Goal: Task Accomplishment & Management: Complete application form

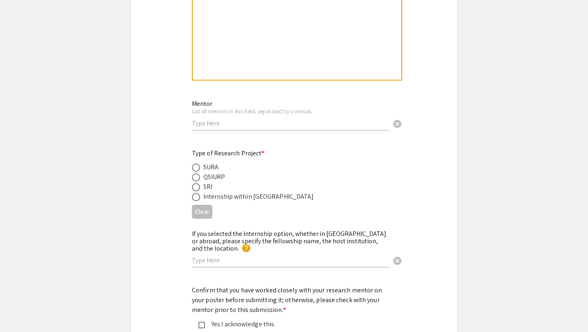
scroll to position [897, 0]
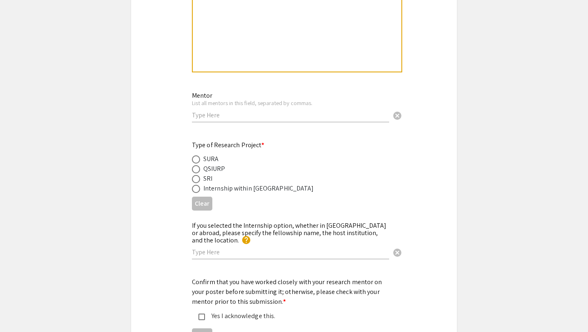
click at [246, 117] on input "text" at bounding box center [290, 115] width 197 height 9
type input "Andres Castano Zuluago"
click at [194, 160] on span at bounding box center [196, 159] width 8 height 8
click at [194, 160] on input "radio" at bounding box center [196, 159] width 8 height 8
radio input "true"
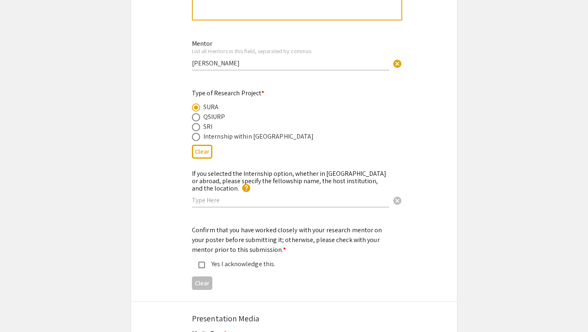
scroll to position [957, 0]
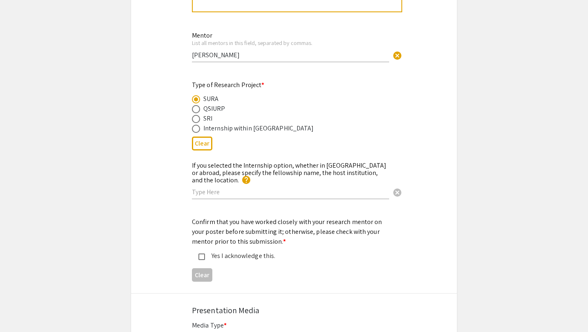
click at [198, 251] on div "Yes I acknowledge this." at bounding box center [287, 256] width 191 height 10
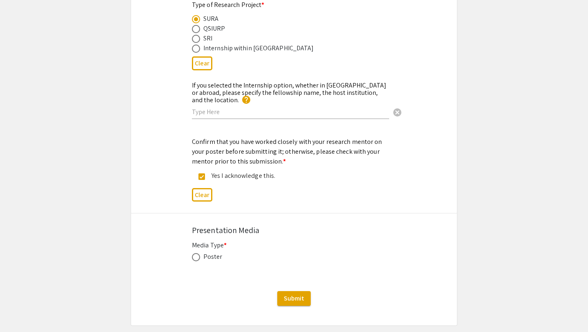
scroll to position [1053, 0]
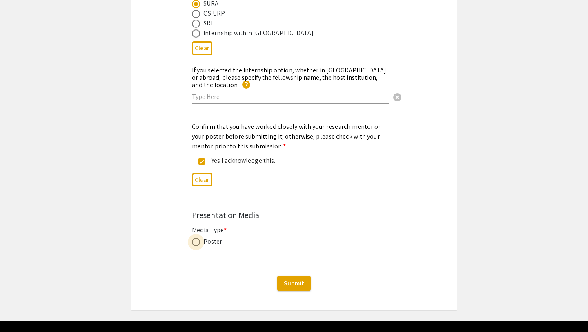
click at [194, 238] on span at bounding box center [196, 242] width 8 height 8
click at [194, 238] on input "radio" at bounding box center [196, 242] width 8 height 8
radio input "true"
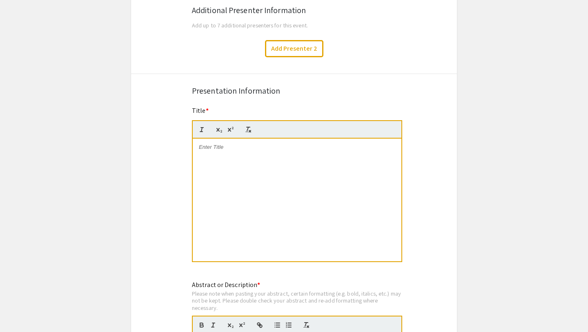
scroll to position [488, 0]
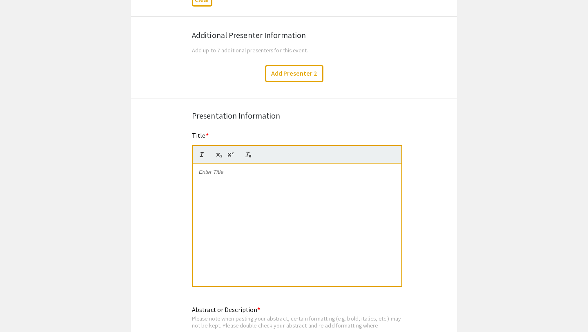
click at [274, 194] on div at bounding box center [297, 224] width 209 height 123
click at [243, 174] on p at bounding box center [297, 171] width 196 height 7
click at [208, 174] on strong "Assessing Dutch Disease in Kazakhstan: The Economic Impact of Oil Dependence" at bounding box center [298, 175] width 198 height 13
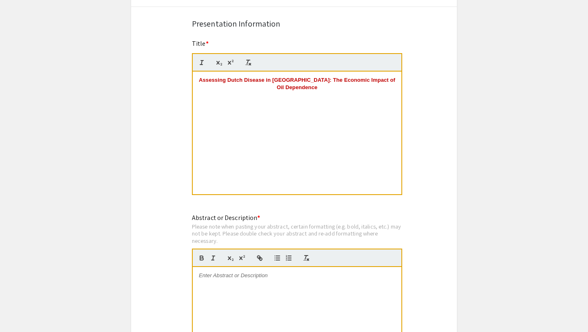
scroll to position [606, 0]
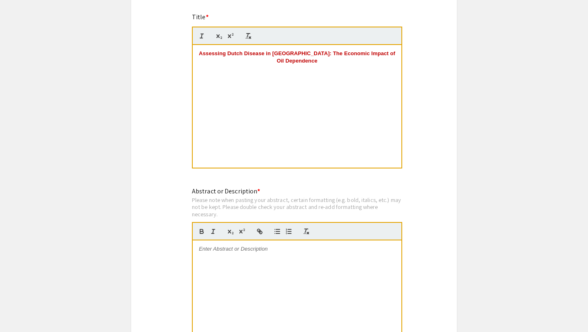
click at [252, 252] on p at bounding box center [297, 248] width 196 height 7
click at [250, 264] on div at bounding box center [297, 301] width 209 height 123
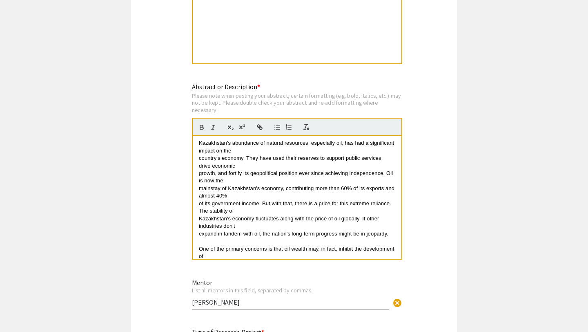
scroll to position [0, 0]
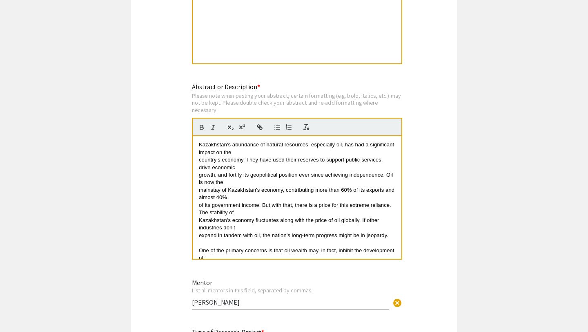
click at [199, 163] on span "country's economy. They have used their reserves to support public services, dr…" at bounding box center [291, 162] width 185 height 13
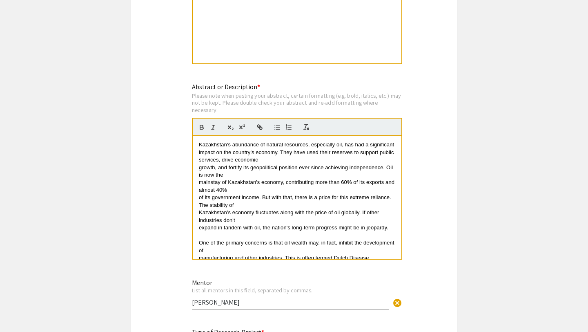
click at [198, 170] on div "Kazakhstan's abundance of natural resources, especially oil, has had a signific…" at bounding box center [297, 197] width 209 height 123
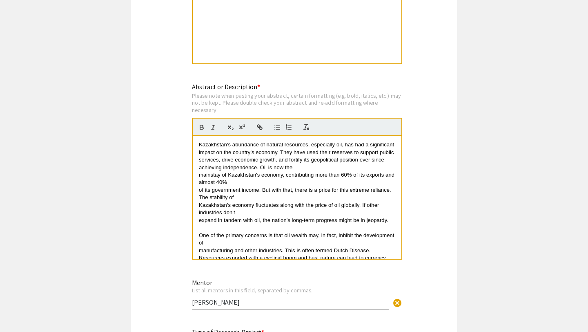
click at [198, 180] on div "Kazakhstan's abundance of natural resources, especially oil, has had a signific…" at bounding box center [297, 197] width 209 height 123
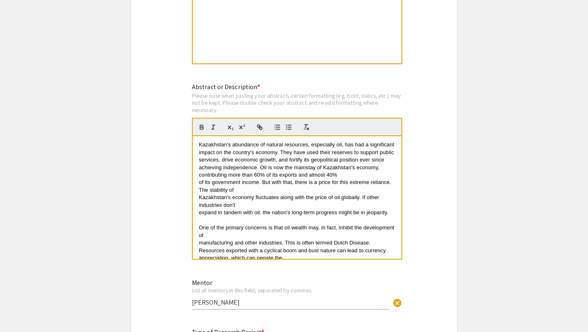
click at [197, 186] on div "Kazakhstan's abundance of natural resources, especially oil, has had a signific…" at bounding box center [297, 197] width 209 height 123
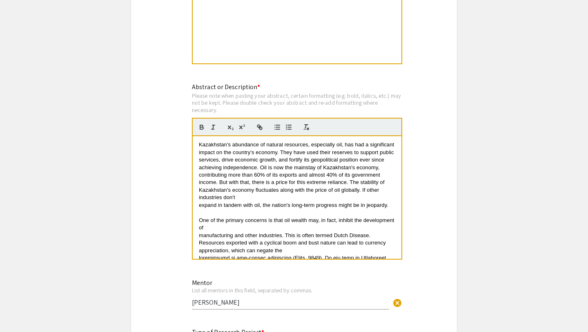
click at [198, 211] on div "Kazakhstan's abundance of natural resources, especially oil, has had a signific…" at bounding box center [297, 197] width 209 height 123
click at [198, 208] on div "Kazakhstan's abundance of natural resources, especially oil, has had a signific…" at bounding box center [297, 197] width 209 height 123
click at [198, 237] on div "Kazakhstan's abundance of natural resources, especially oil, has had a signific…" at bounding box center [297, 197] width 209 height 123
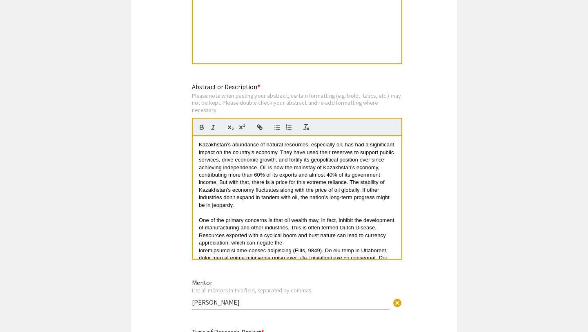
click at [199, 254] on span at bounding box center [297, 302] width 197 height 111
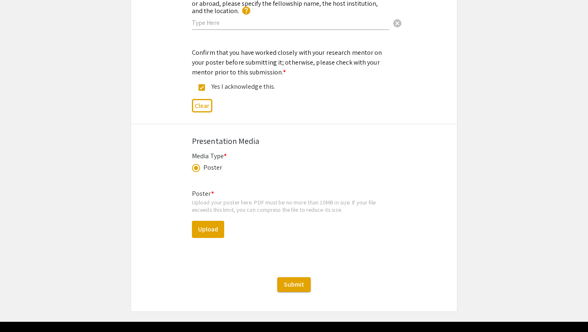
scroll to position [1144, 0]
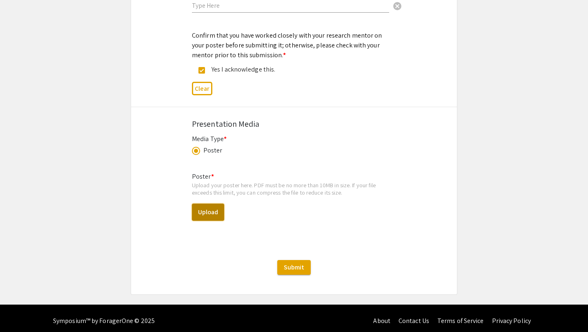
click at [201, 205] on button "Upload" at bounding box center [208, 211] width 32 height 17
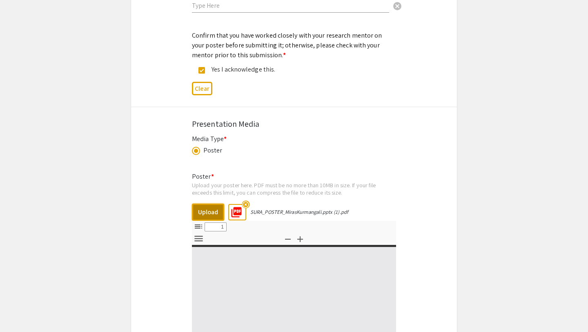
select select "custom"
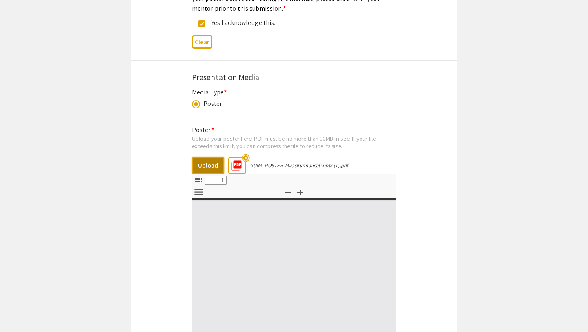
type input "0"
select select "custom"
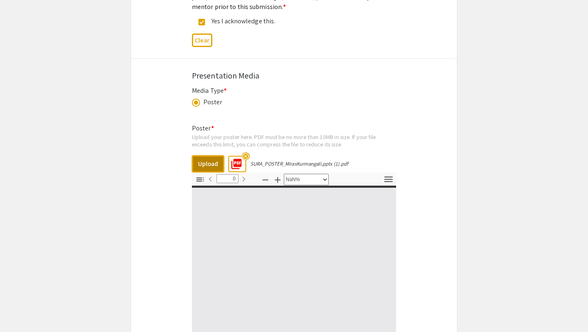
type input "1"
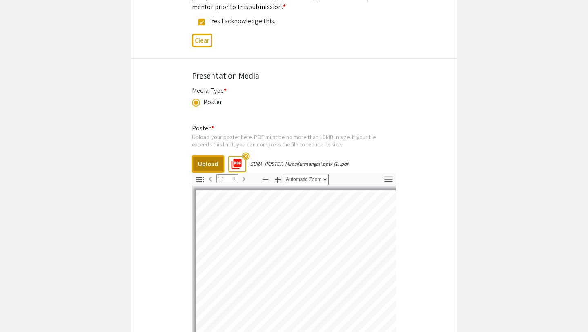
scroll to position [79, 0]
select select "auto"
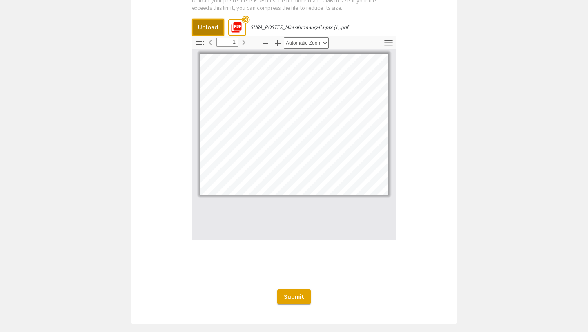
scroll to position [1347, 0]
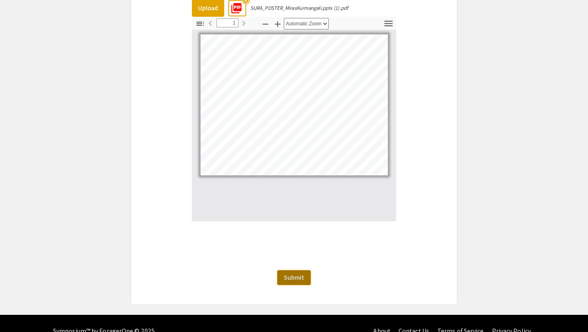
click at [299, 273] on span "Submit" at bounding box center [294, 277] width 20 height 9
